Goal: Task Accomplishment & Management: Manage account settings

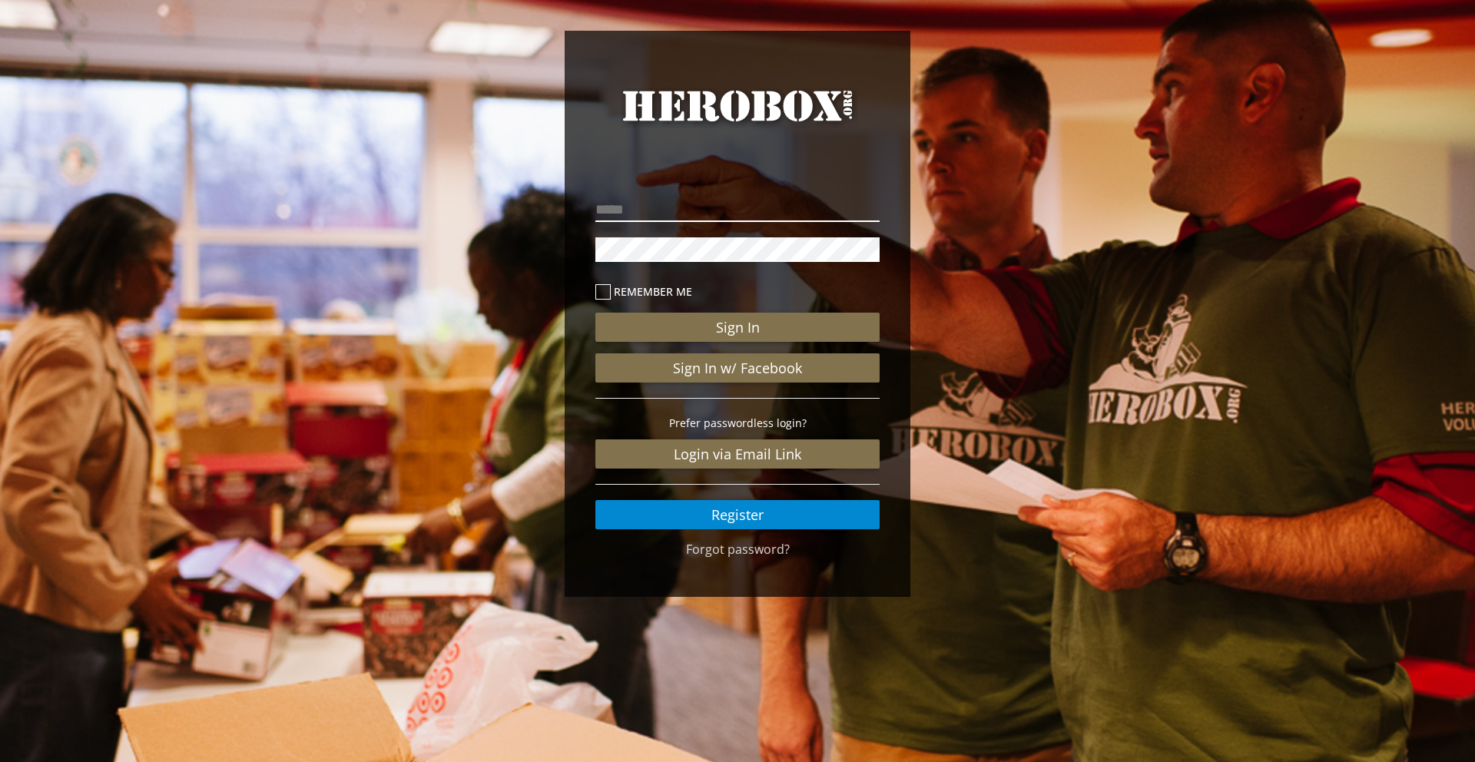
click at [743, 209] on input "email" at bounding box center [738, 209] width 284 height 25
type input "**********"
click at [596, 313] on button "Sign In" at bounding box center [738, 327] width 284 height 29
click at [715, 553] on link "Forgot password?" at bounding box center [738, 549] width 104 height 17
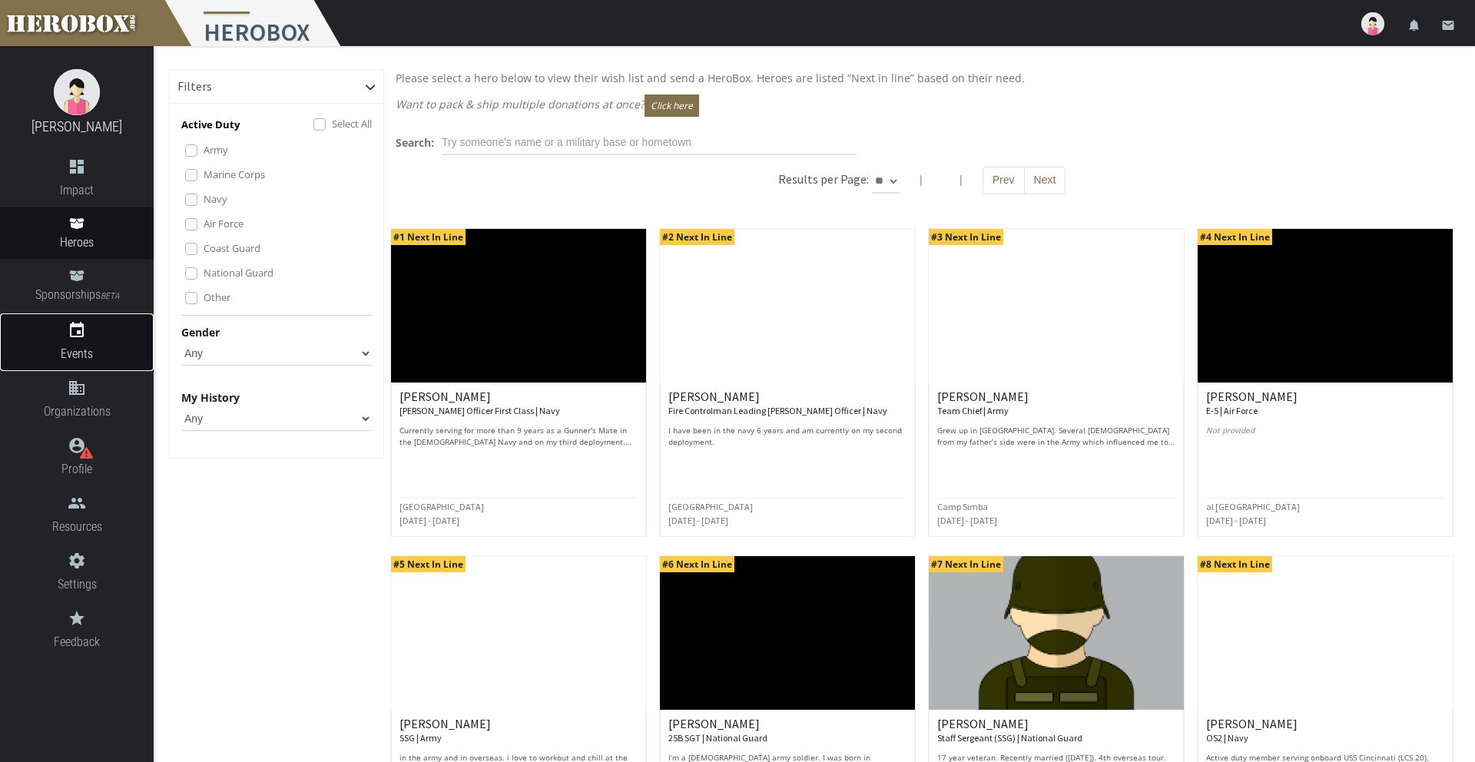
click at [81, 338] on icon "event" at bounding box center [77, 330] width 154 height 18
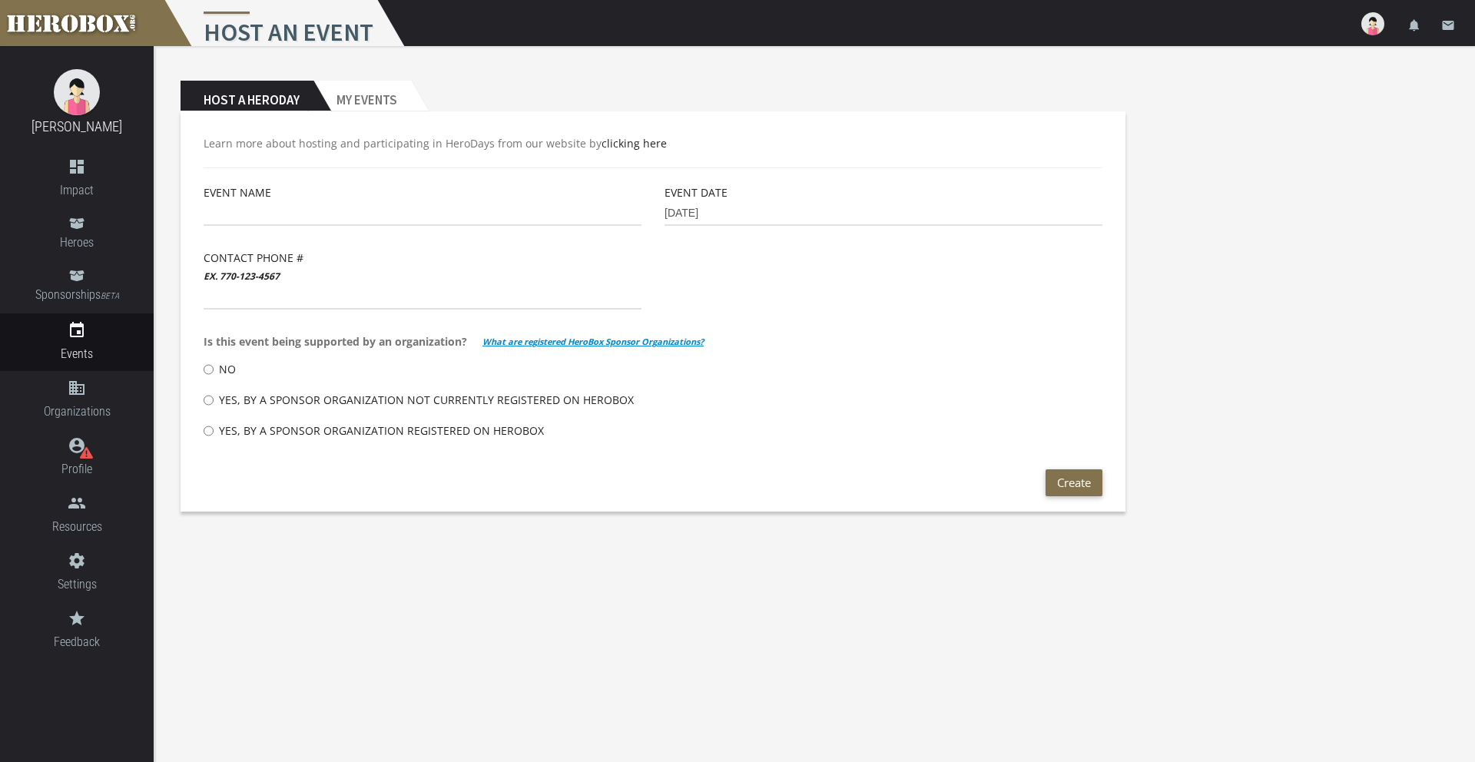
click at [396, 69] on div "Host a Heroday My Events Learn more about hosting and participating in HeroDays…" at bounding box center [653, 296] width 968 height 454
click at [382, 94] on h2 "My Events" at bounding box center [363, 96] width 98 height 31
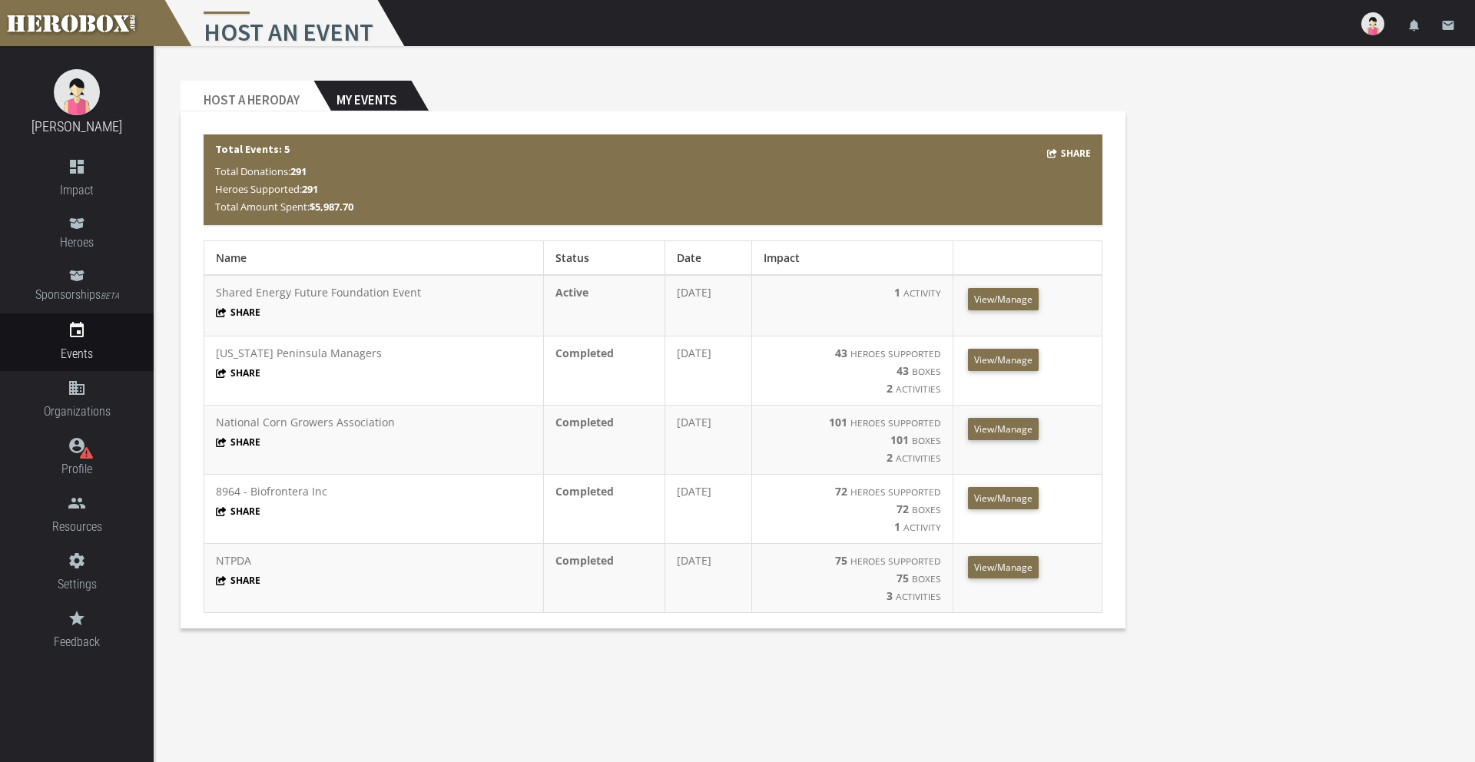
click at [247, 430] on td "National Corn Growers Association Share" at bounding box center [374, 440] width 340 height 69
click at [1011, 428] on span "View/Manage" at bounding box center [1003, 429] width 58 height 13
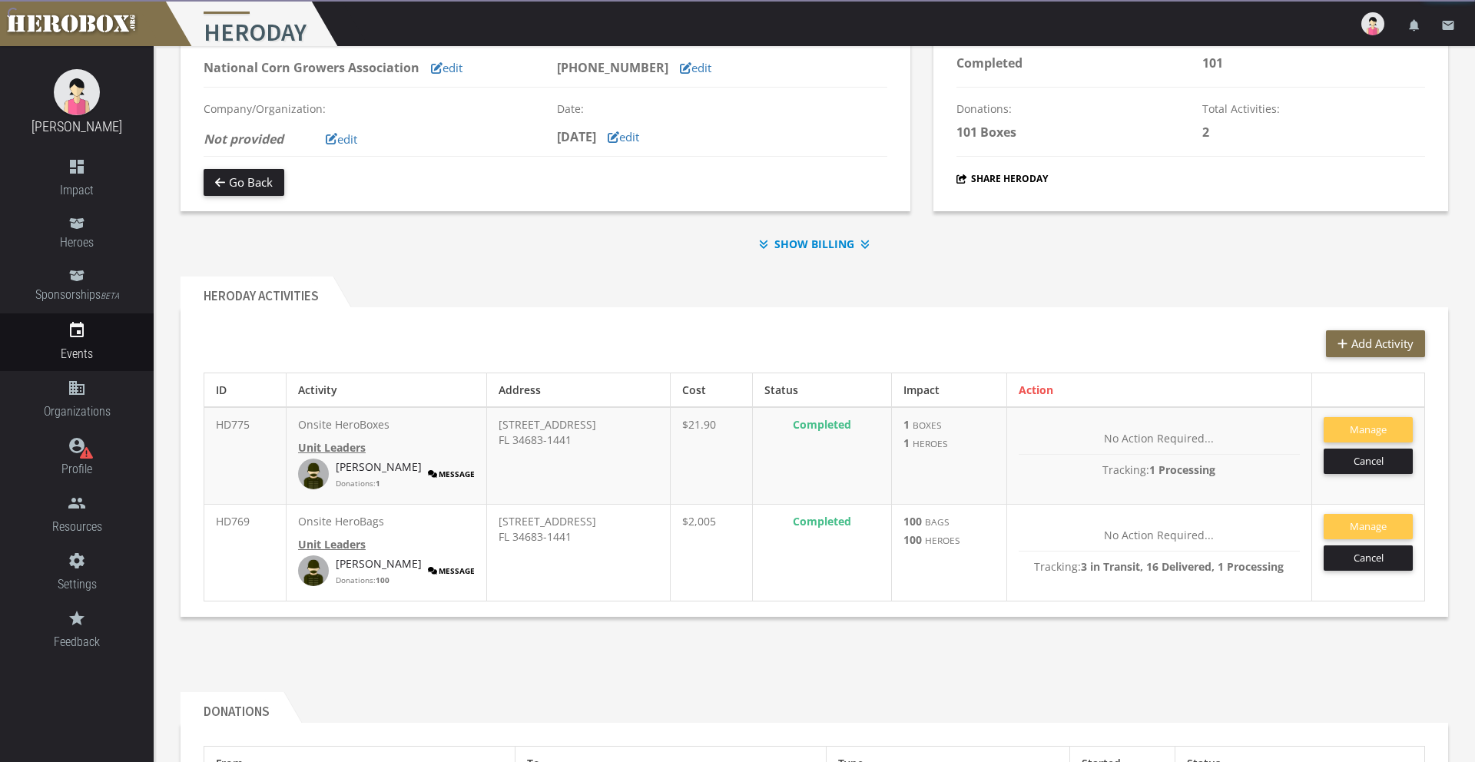
scroll to position [106, 0]
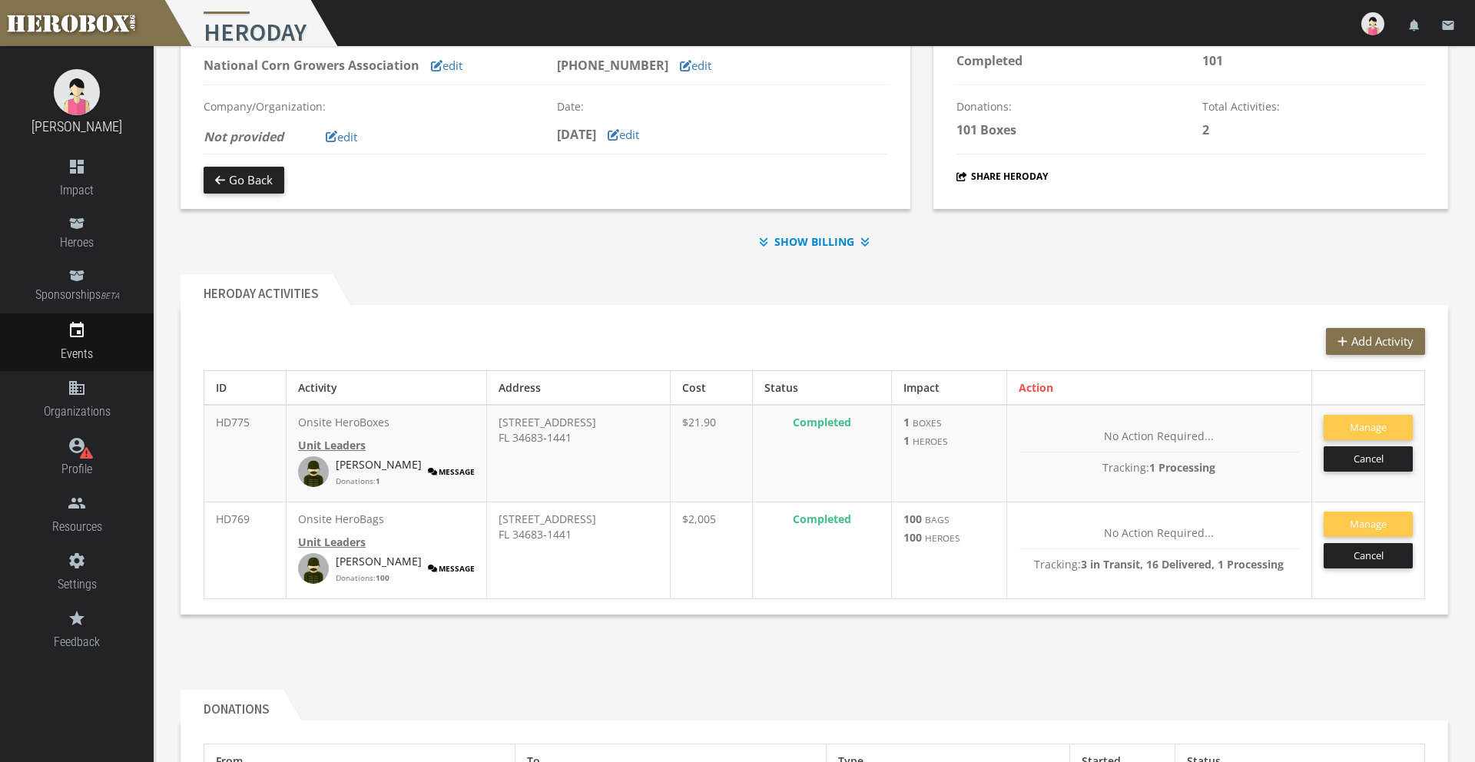
click at [353, 544] on b "Unit Leaders" at bounding box center [332, 542] width 68 height 15
click at [363, 566] on link "[PERSON_NAME]" at bounding box center [379, 561] width 86 height 15
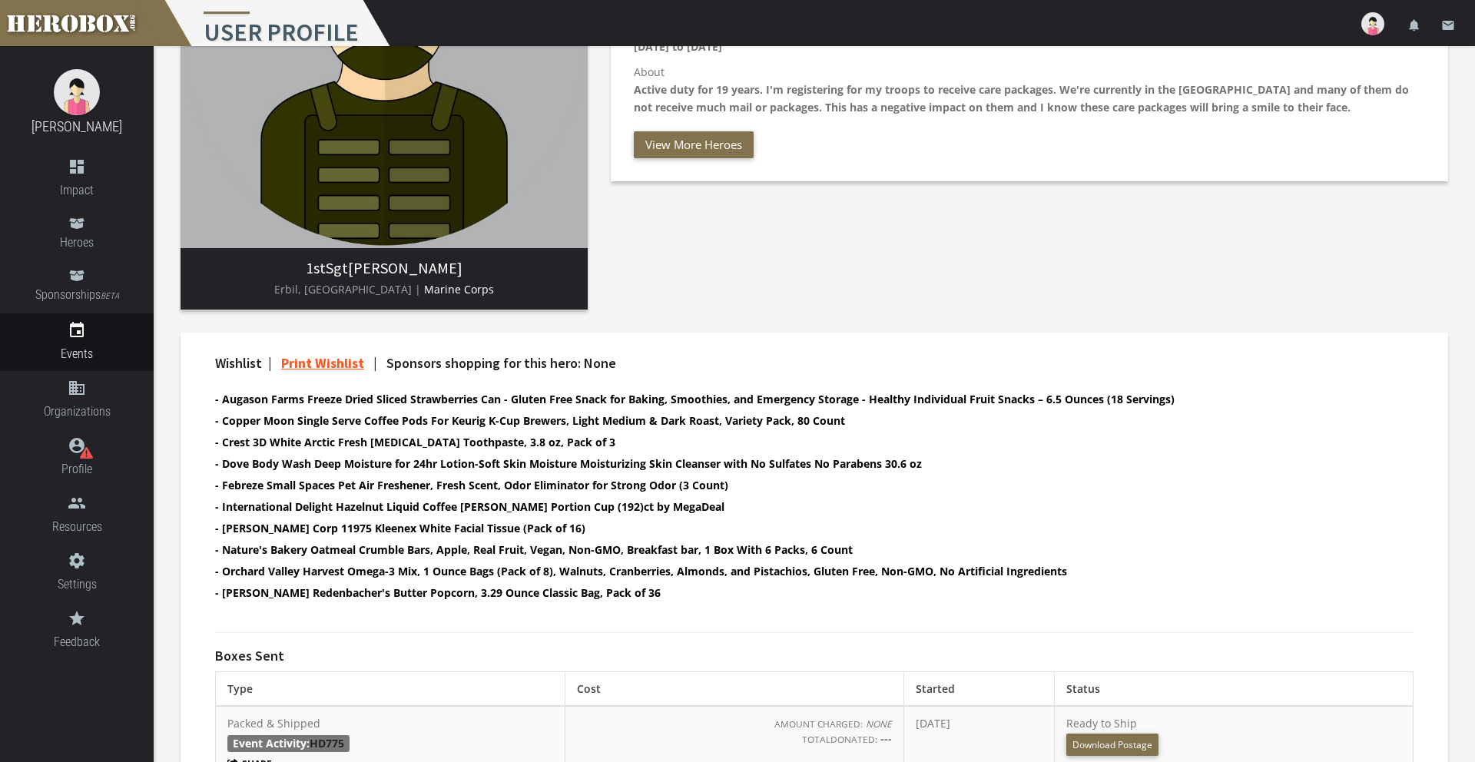
scroll to position [241, 0]
click at [323, 361] on link "Print Wishlist" at bounding box center [322, 362] width 83 height 18
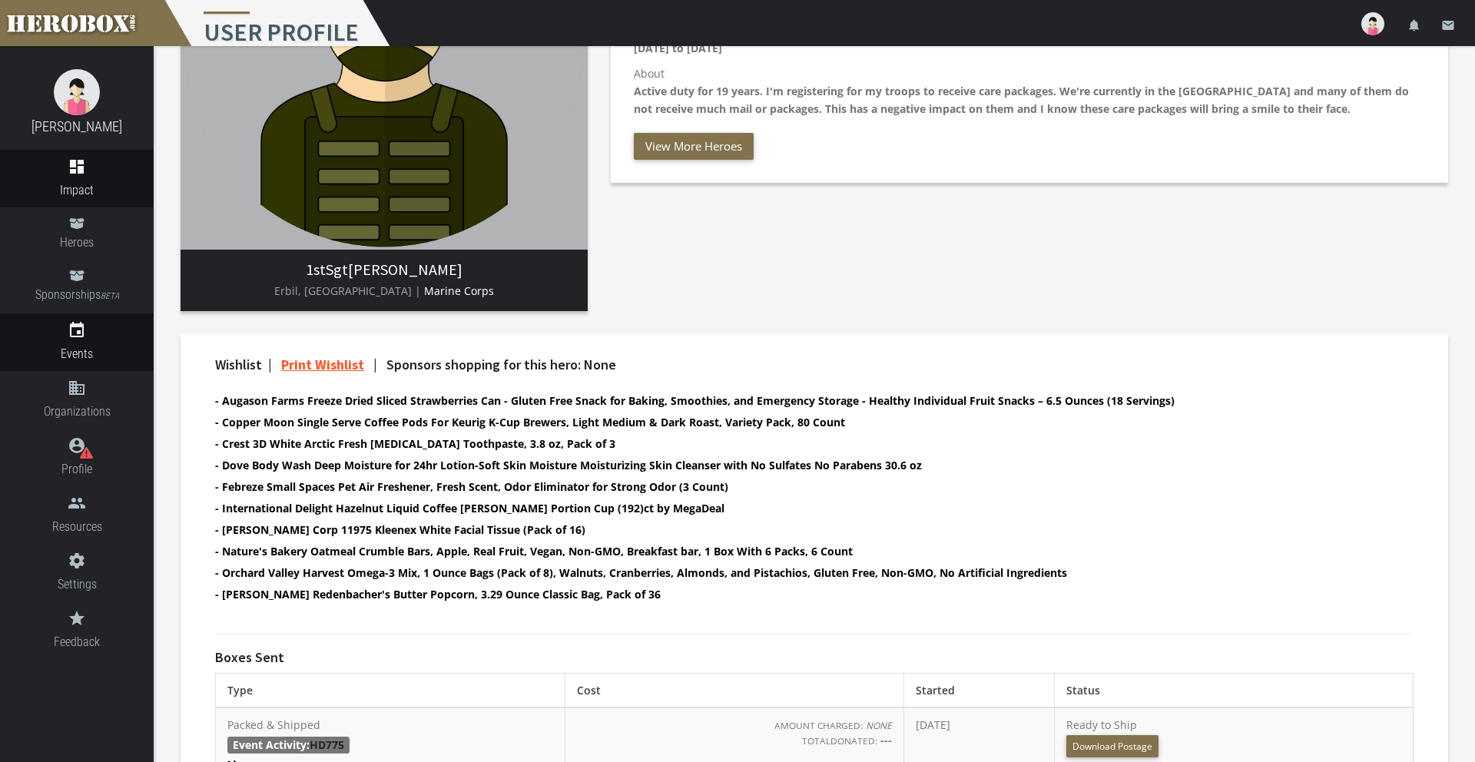
scroll to position [0, 0]
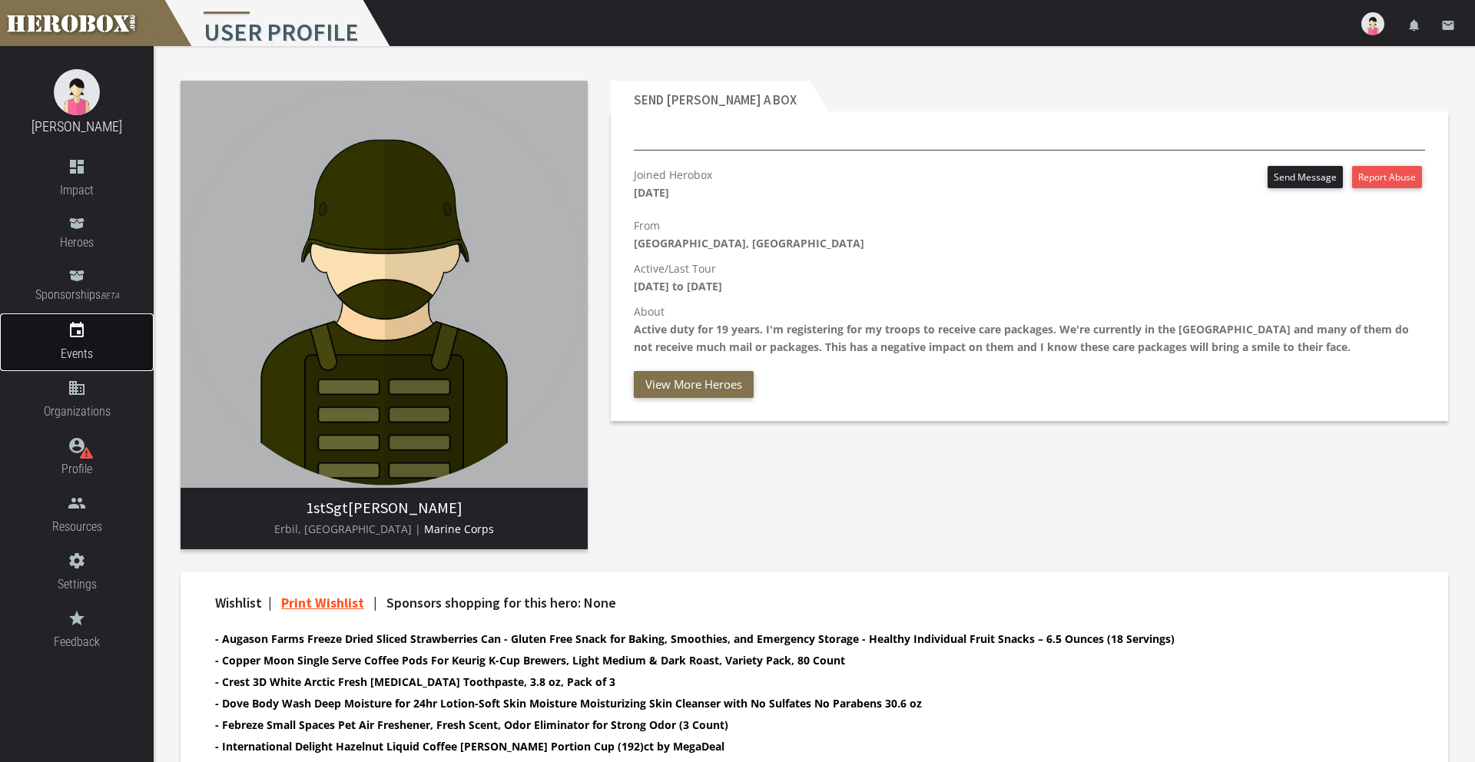
click at [80, 344] on span "Events" at bounding box center [77, 353] width 154 height 19
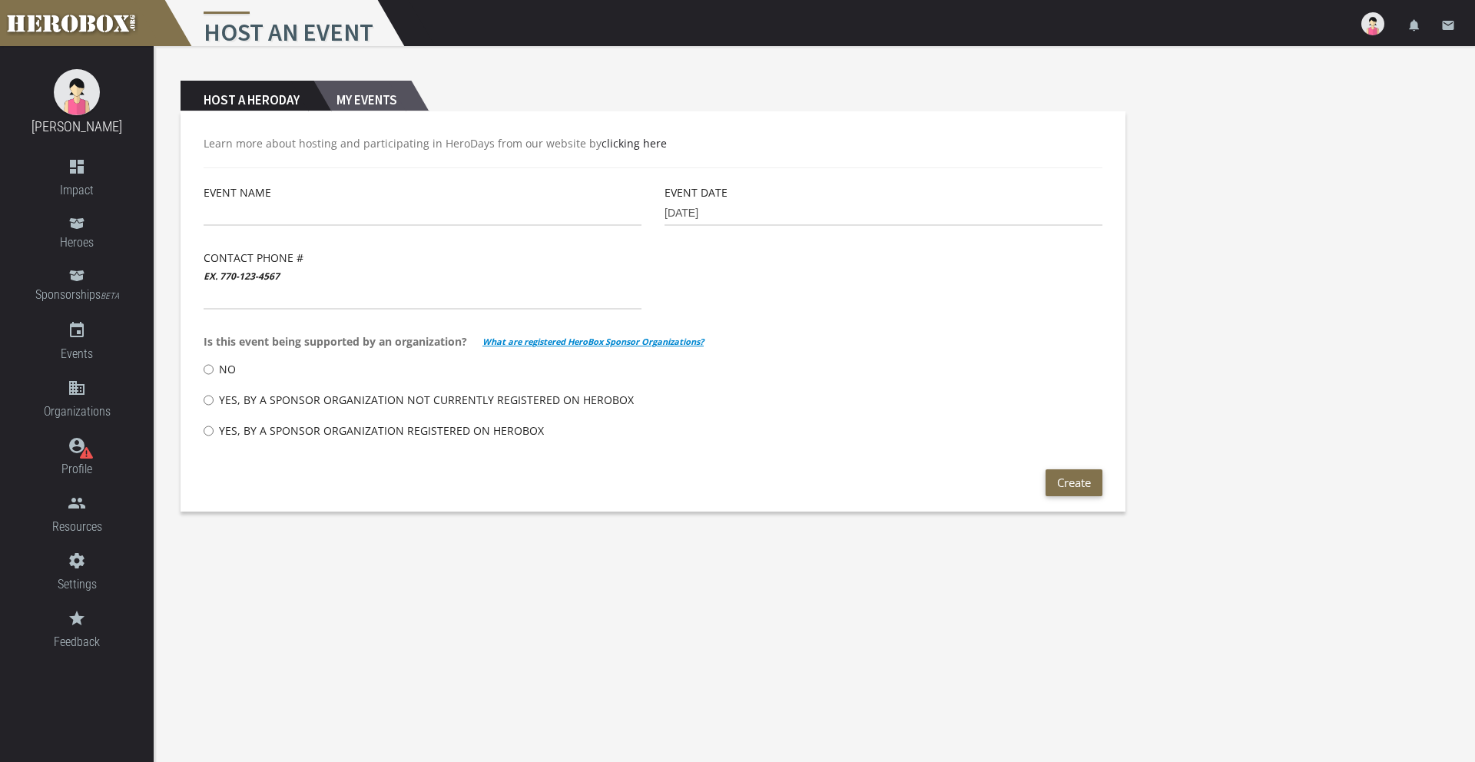
click at [371, 101] on h2 "My Events" at bounding box center [363, 96] width 98 height 31
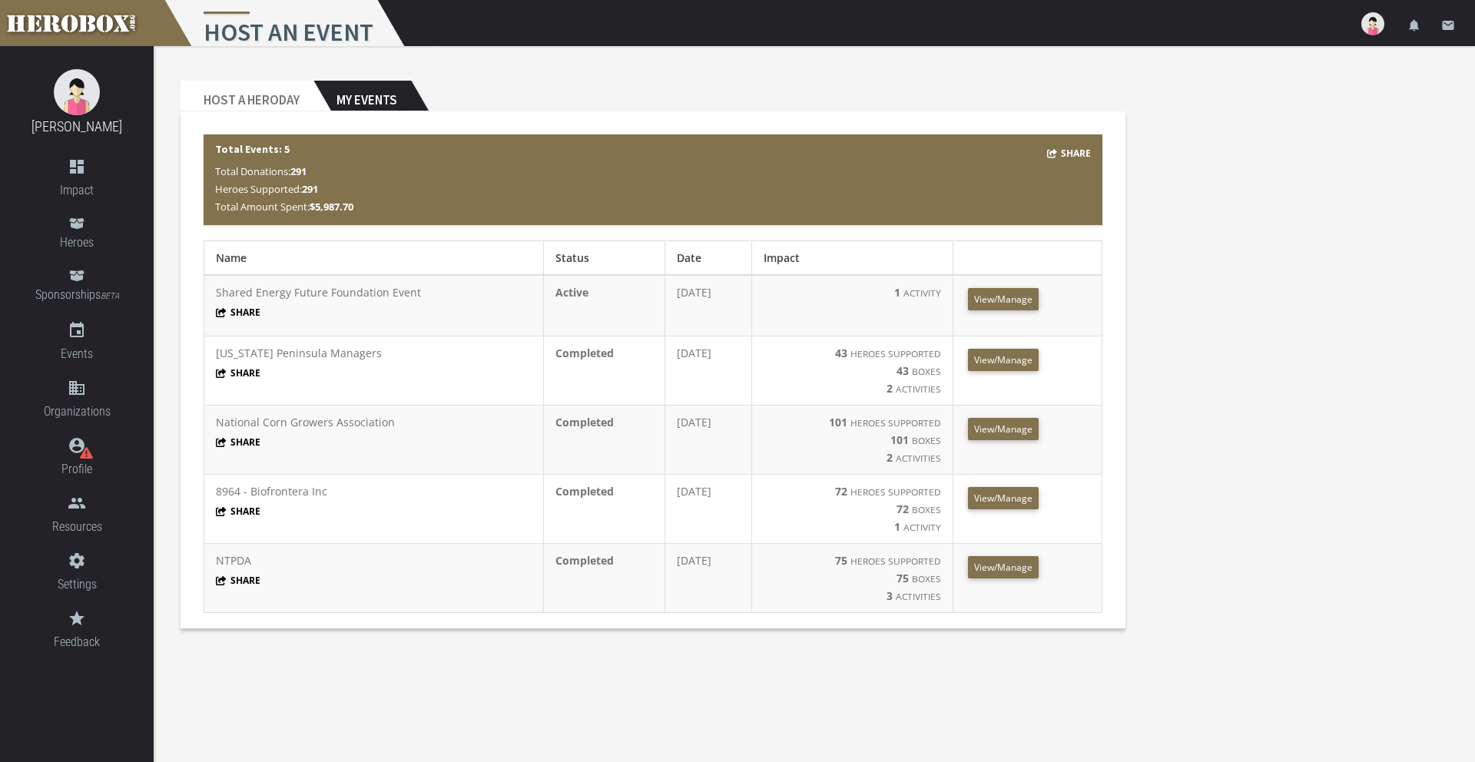
click at [256, 553] on td "NTPDA Share" at bounding box center [374, 578] width 340 height 69
click at [367, 584] on p "Share" at bounding box center [374, 579] width 316 height 15
click at [1026, 567] on span "View/Manage" at bounding box center [1003, 567] width 58 height 13
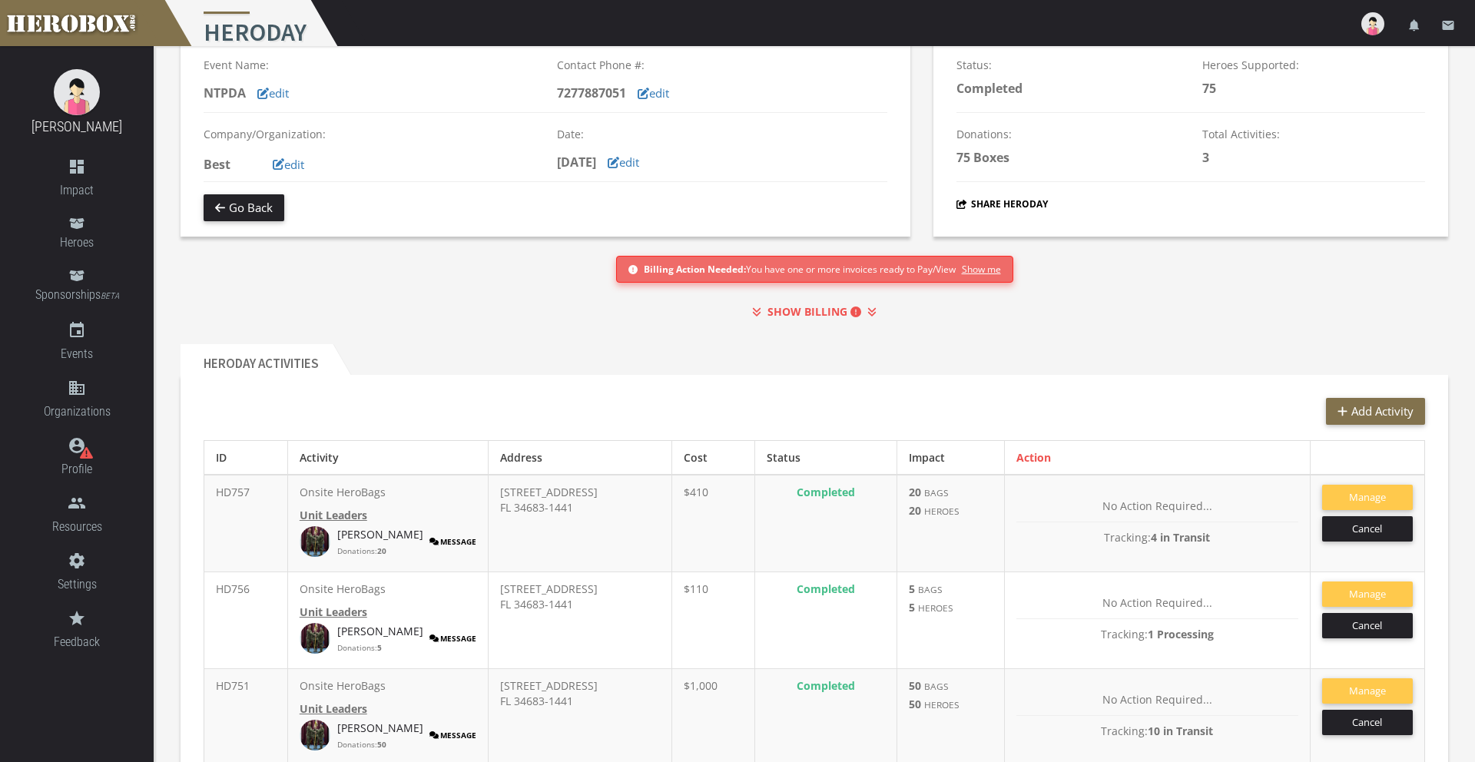
scroll to position [77, 0]
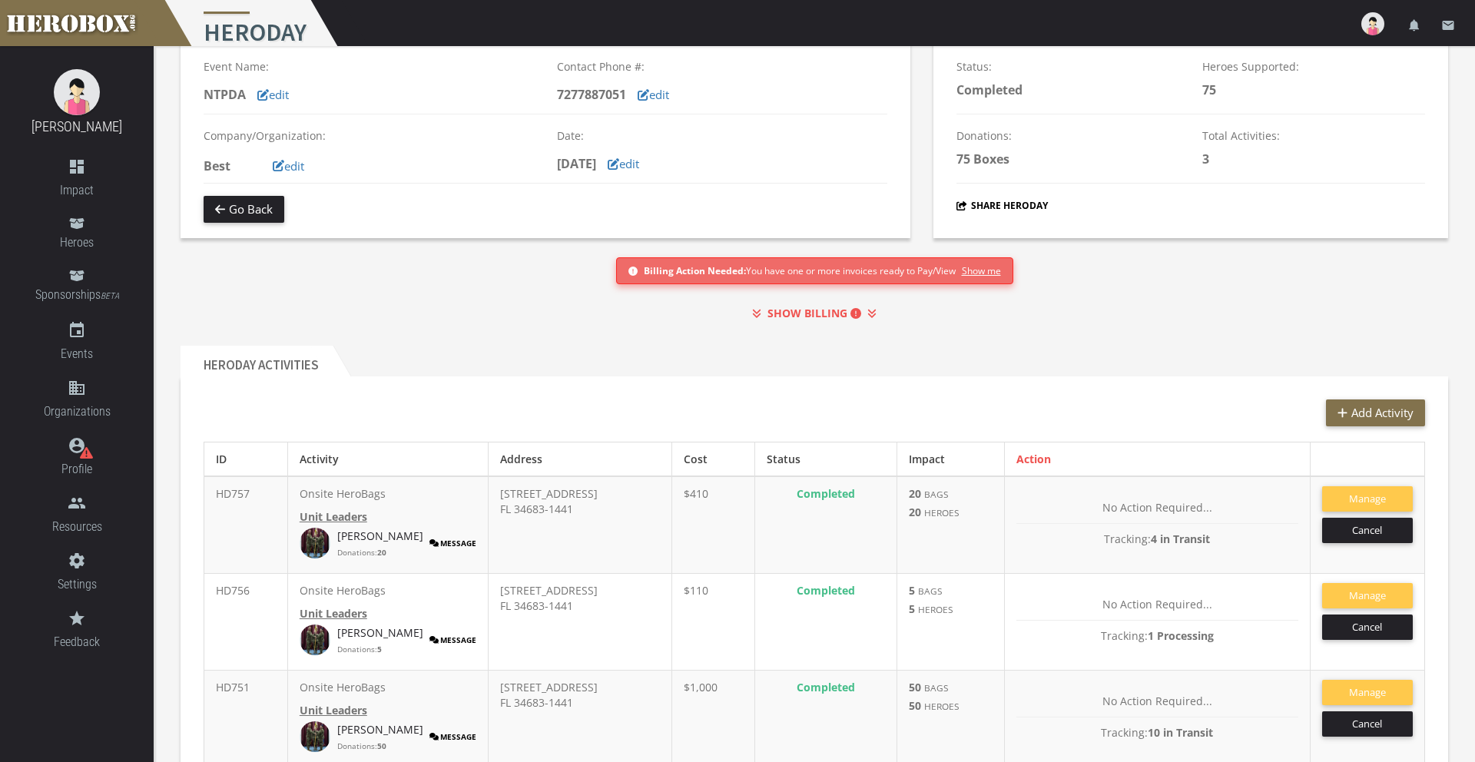
click at [355, 596] on p "Onsite HeroBags" at bounding box center [389, 590] width 178 height 15
click at [341, 616] on b "Unit Leaders" at bounding box center [334, 613] width 68 height 15
click at [346, 586] on p "Onsite HeroBags" at bounding box center [389, 590] width 178 height 15
click at [326, 738] on img at bounding box center [315, 737] width 31 height 31
